Goal: Navigation & Orientation: Find specific page/section

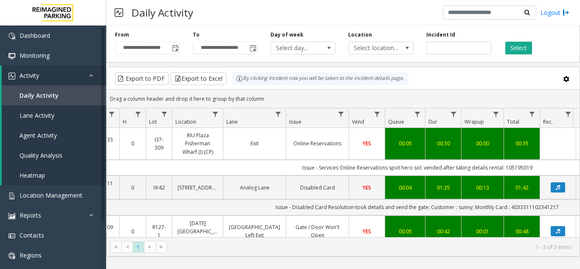
scroll to position [0, 138]
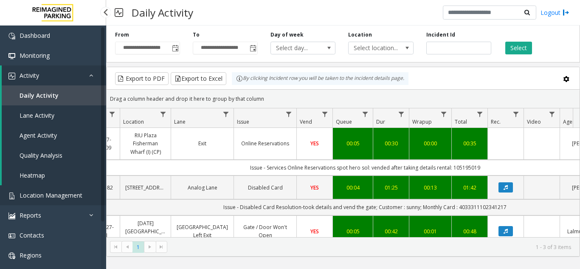
click at [55, 190] on link "Location Management" at bounding box center [53, 195] width 106 height 20
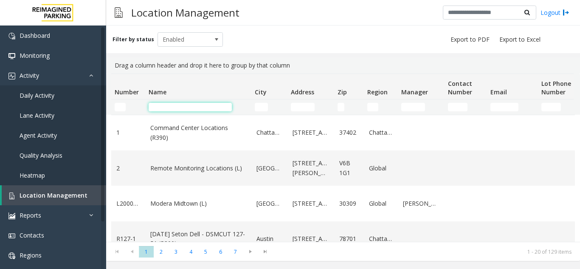
click at [160, 109] on input "Name Filter" at bounding box center [189, 107] width 83 height 8
type input "*"
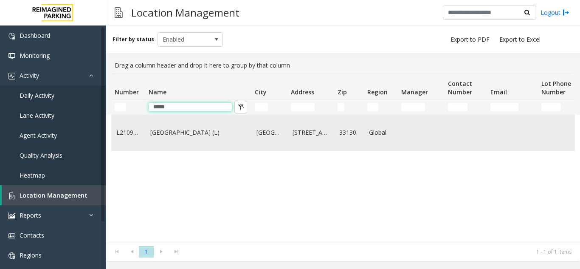
type input "*****"
click at [185, 130] on link "[GEOGRAPHIC_DATA] (L)" at bounding box center [198, 132] width 96 height 9
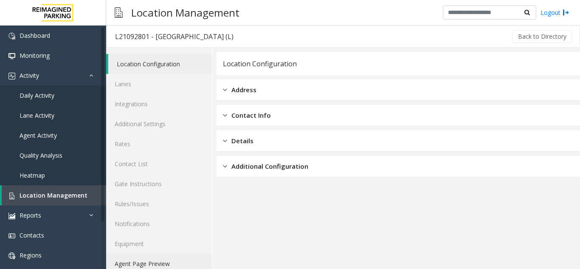
click at [160, 258] on link "Agent Page Preview" at bounding box center [159, 263] width 106 height 20
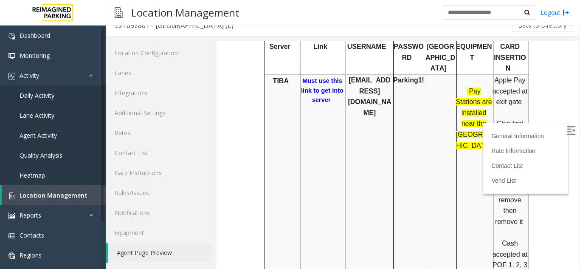
scroll to position [424, 0]
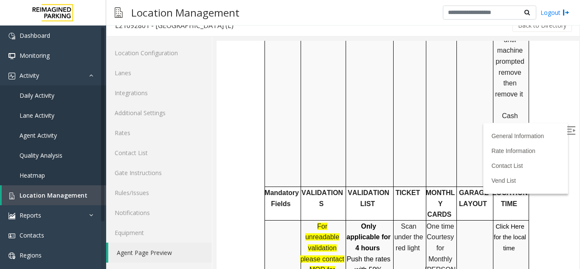
click at [507, 222] on link "Click Here for the local time" at bounding box center [509, 236] width 32 height 29
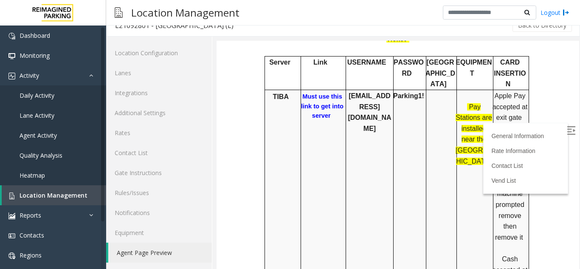
scroll to position [255, 0]
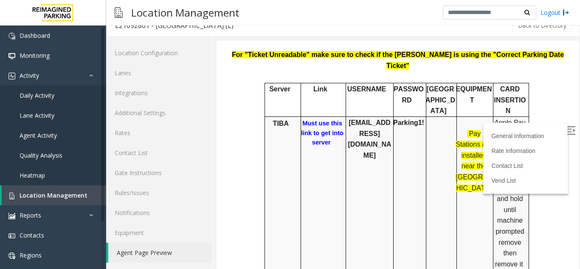
click at [315, 120] on b "Must use this link to get into server" at bounding box center [322, 133] width 42 height 26
click at [74, 199] on link "Location Management" at bounding box center [54, 195] width 104 height 20
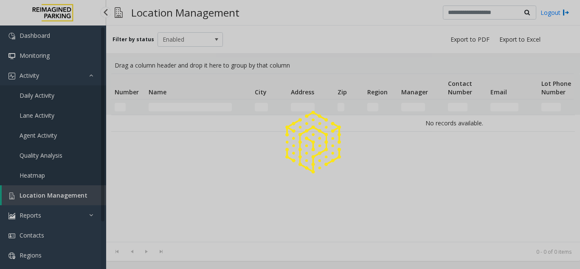
click at [74, 199] on div at bounding box center [290, 134] width 580 height 269
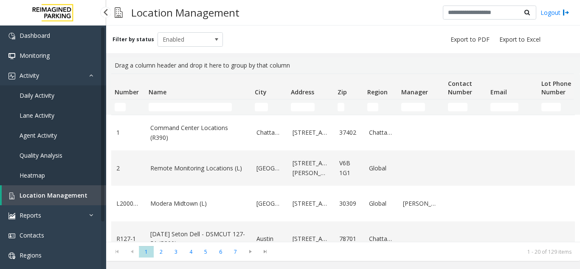
click at [56, 94] on link "Daily Activity" at bounding box center [53, 95] width 106 height 20
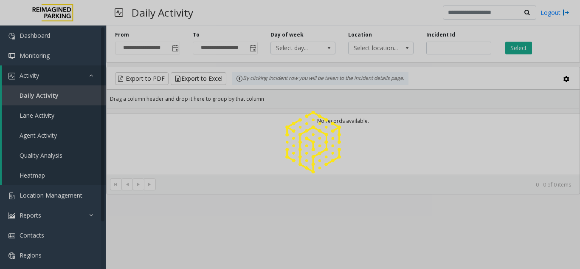
click at [442, 48] on div at bounding box center [290, 134] width 580 height 269
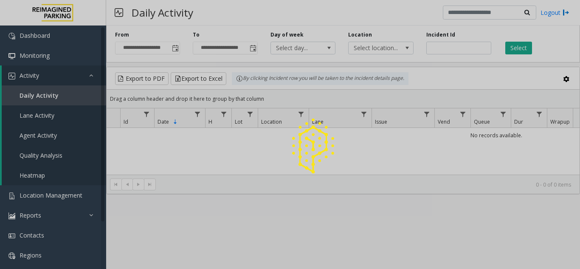
click at [442, 48] on div at bounding box center [290, 134] width 580 height 269
click at [442, 48] on input "number" at bounding box center [458, 48] width 65 height 13
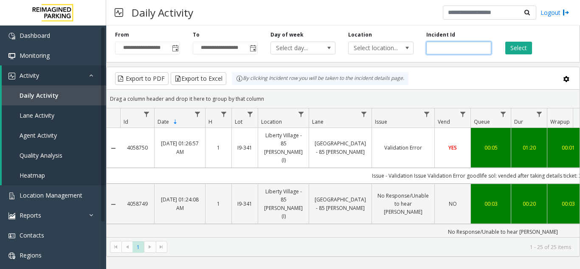
click at [442, 48] on input "number" at bounding box center [458, 48] width 65 height 13
paste input "*******"
type input "*******"
click at [513, 48] on button "Select" at bounding box center [518, 48] width 27 height 13
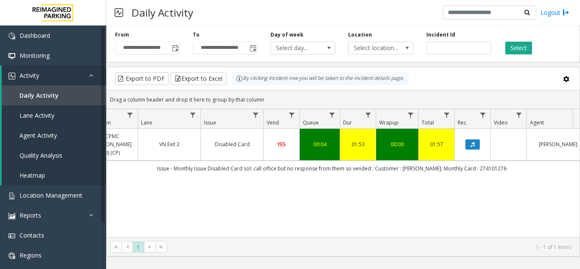
scroll to position [0, 221]
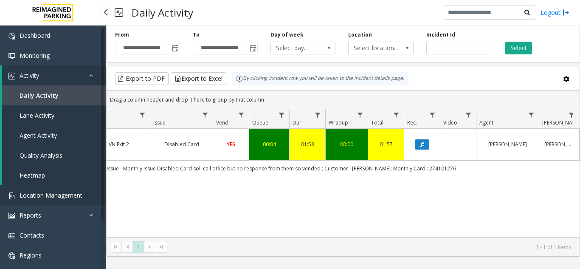
click at [31, 196] on span "Location Management" at bounding box center [51, 195] width 63 height 8
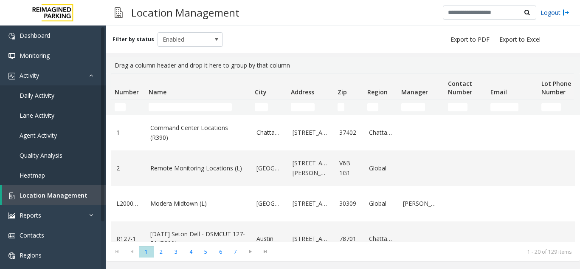
click at [555, 14] on link "Logout" at bounding box center [554, 12] width 29 height 9
